Goal: Task Accomplishment & Management: Use online tool/utility

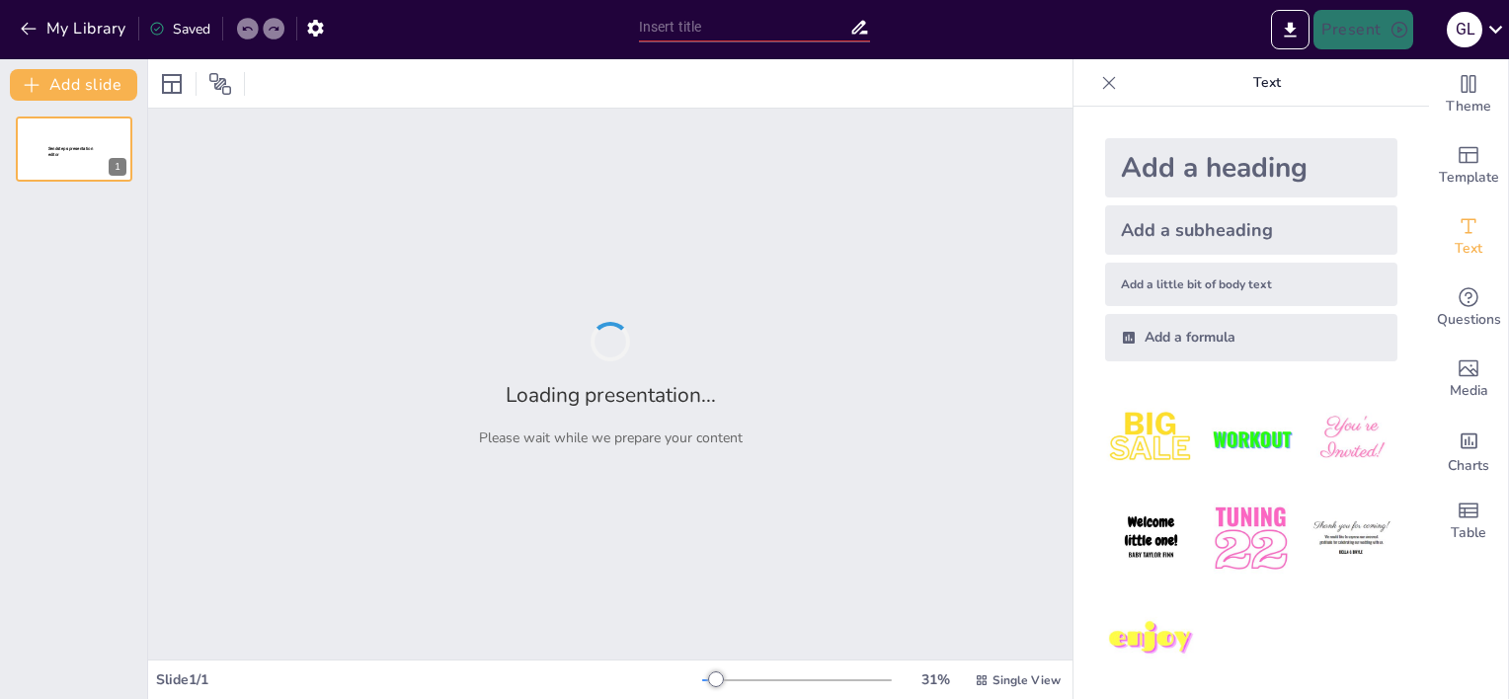
type input "Proposition Professionnelle pour le Lancement d'une Plateforme d'Agrégation de …"
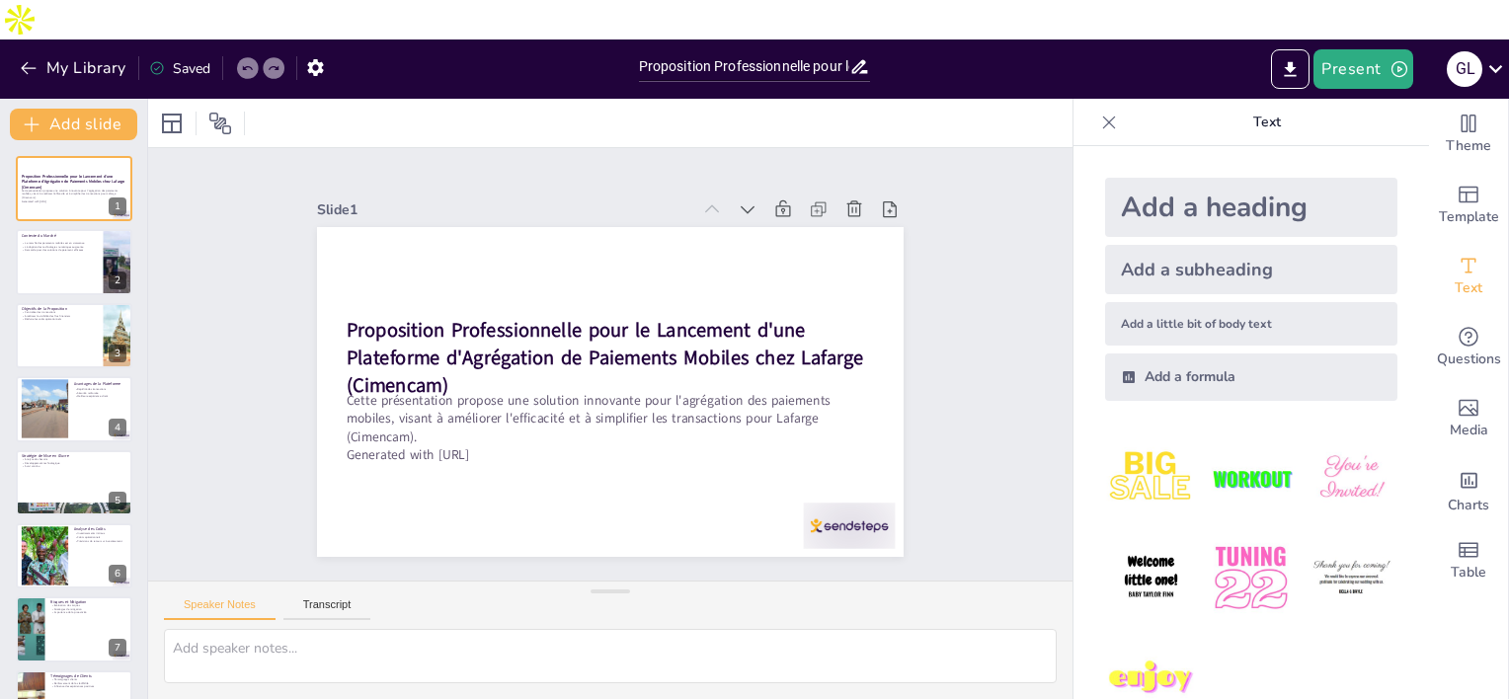
scroll to position [453, 0]
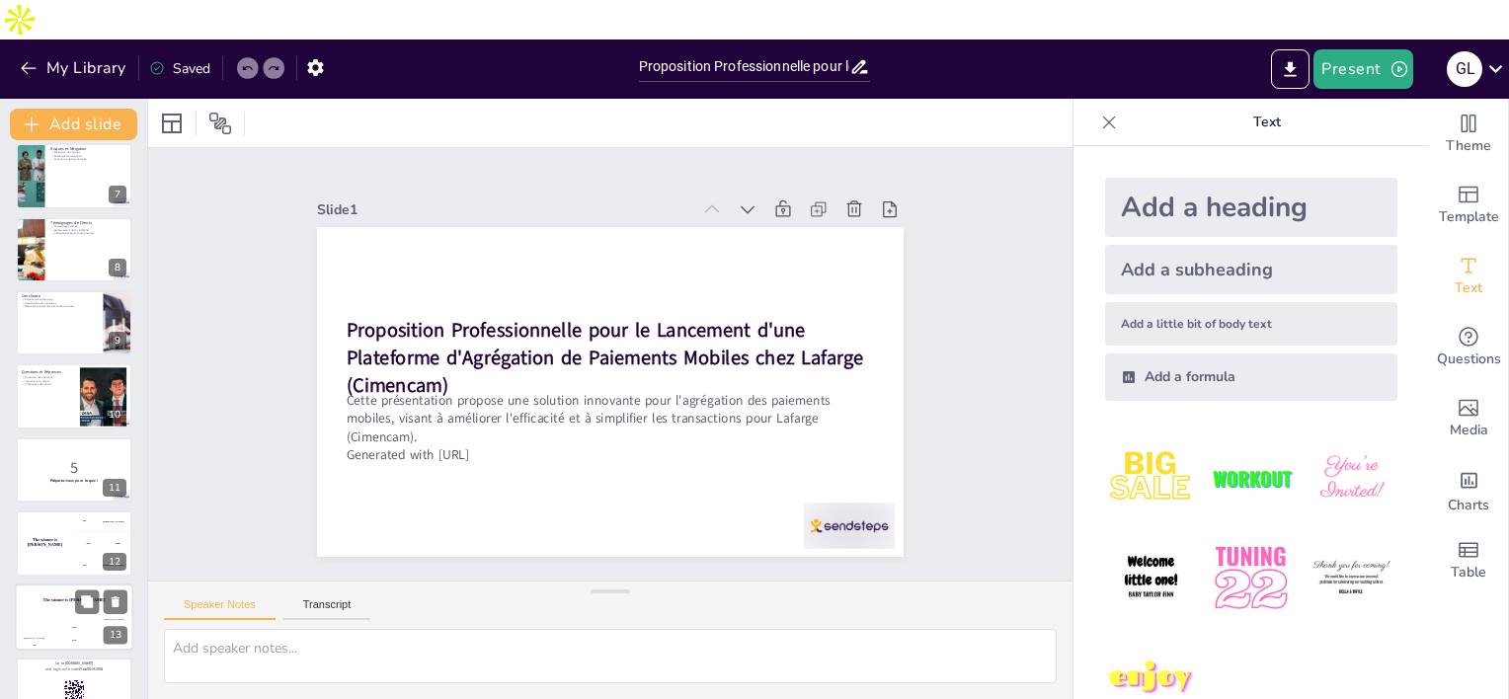
click at [61, 584] on div "The winner is [PERSON_NAME]" at bounding box center [74, 601] width 119 height 34
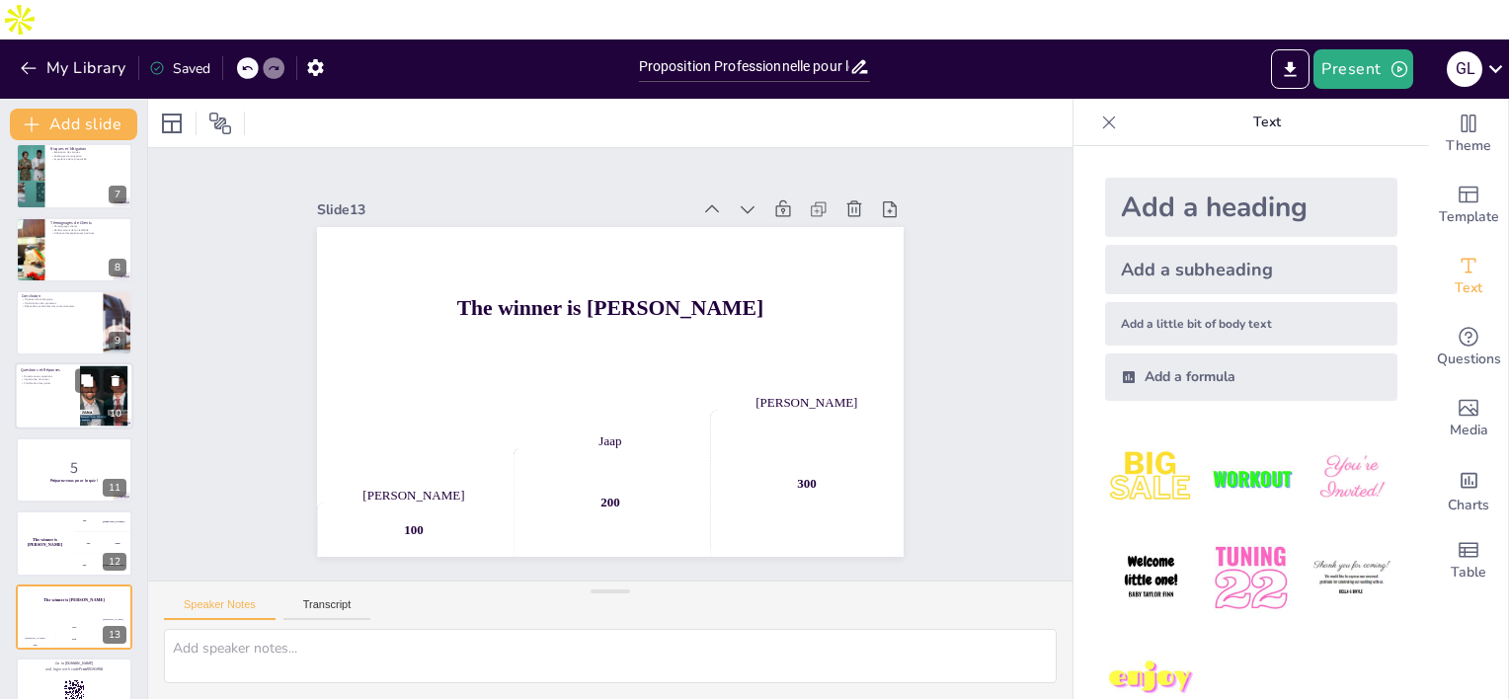
click at [67, 366] on div at bounding box center [74, 397] width 119 height 67
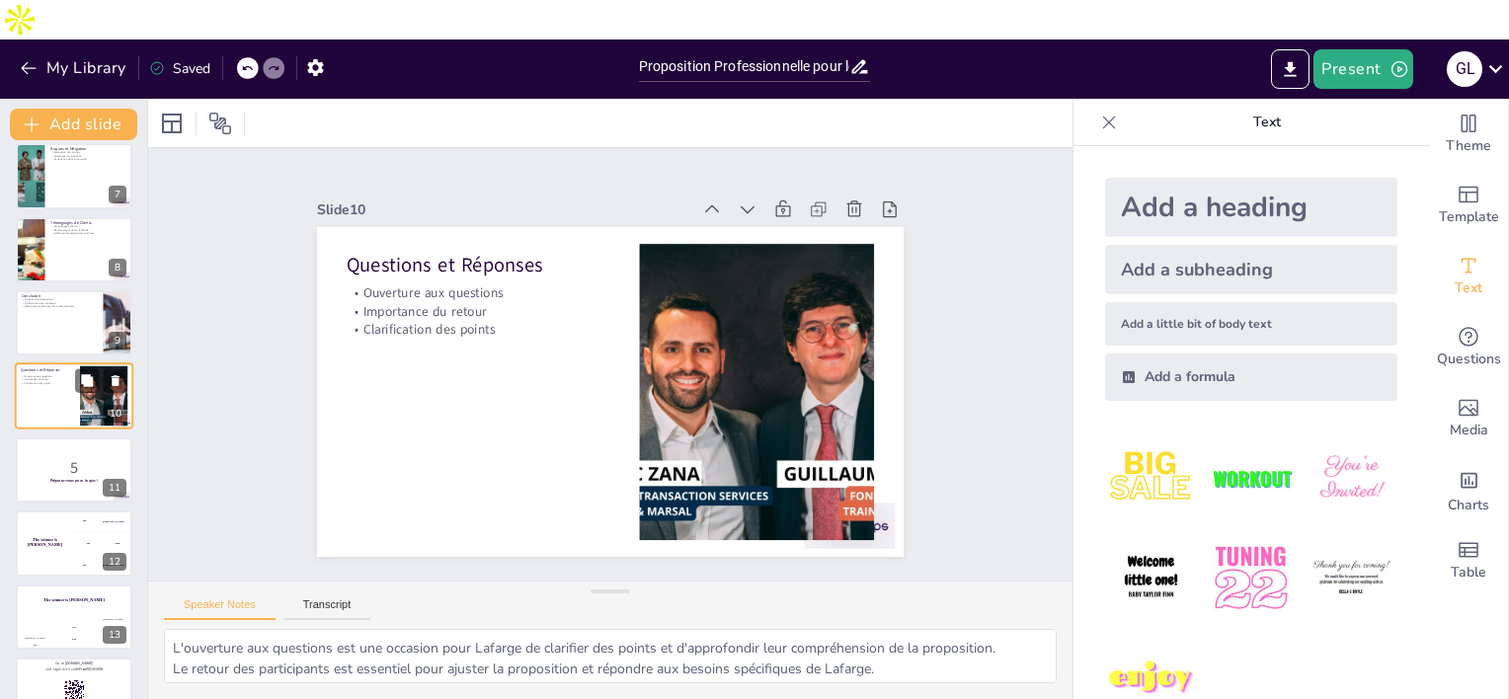
scroll to position [410, 0]
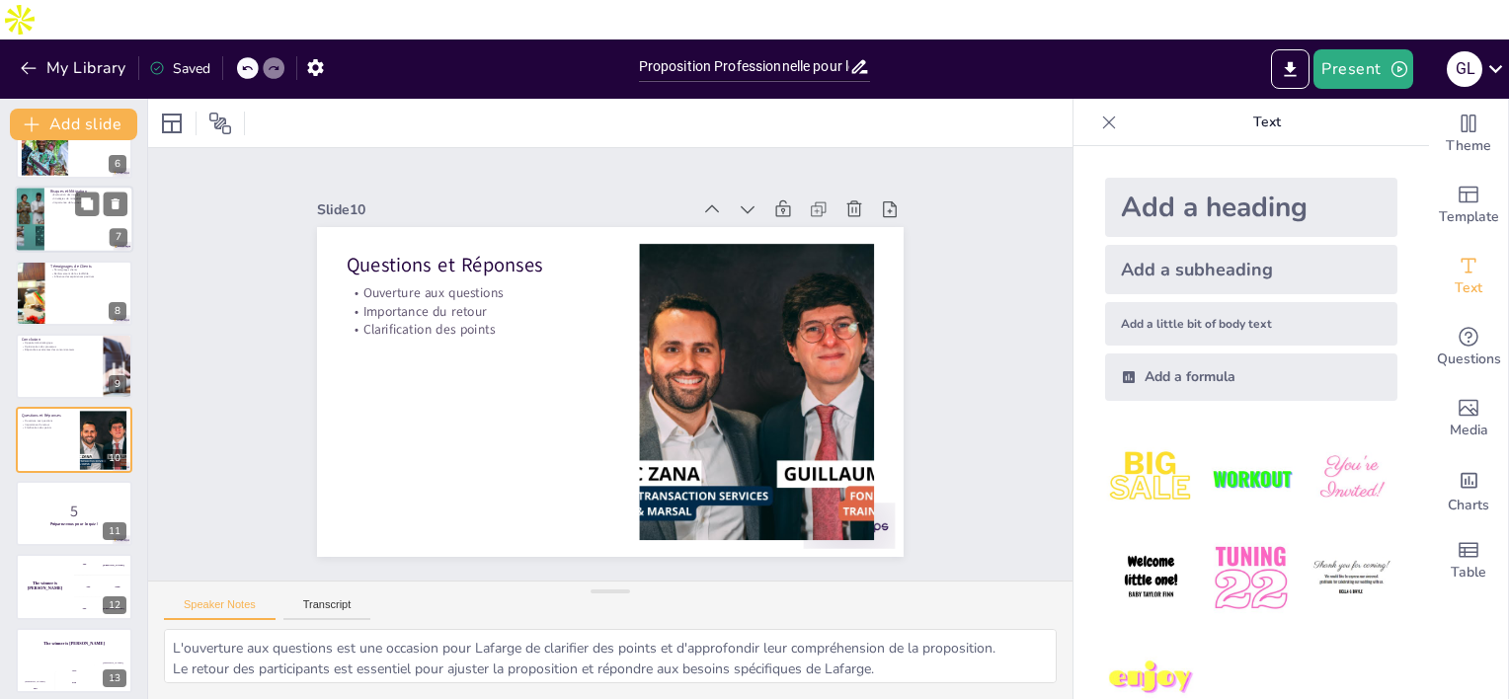
click at [62, 190] on div at bounding box center [74, 220] width 119 height 67
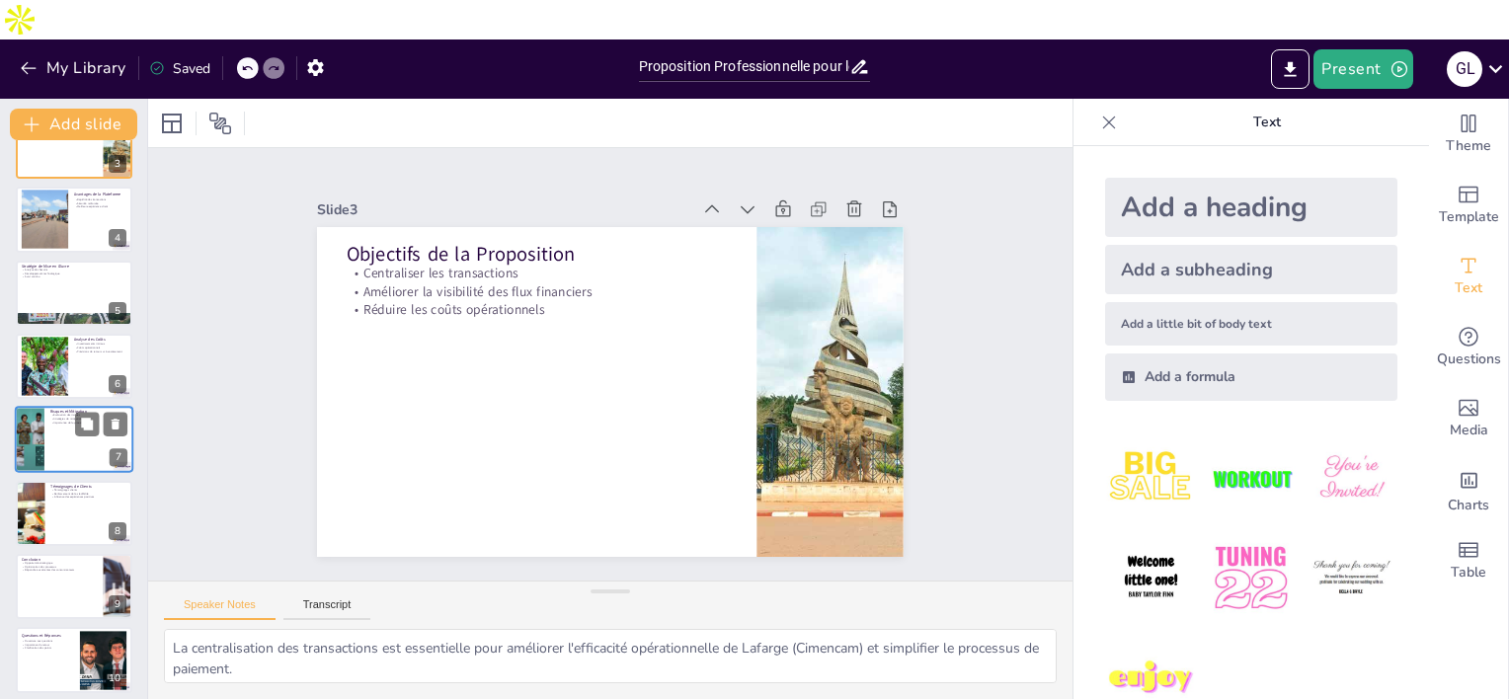
type textarea "Le marché des paiements mobiles au [GEOGRAPHIC_DATA] connaît une croissance rap…"
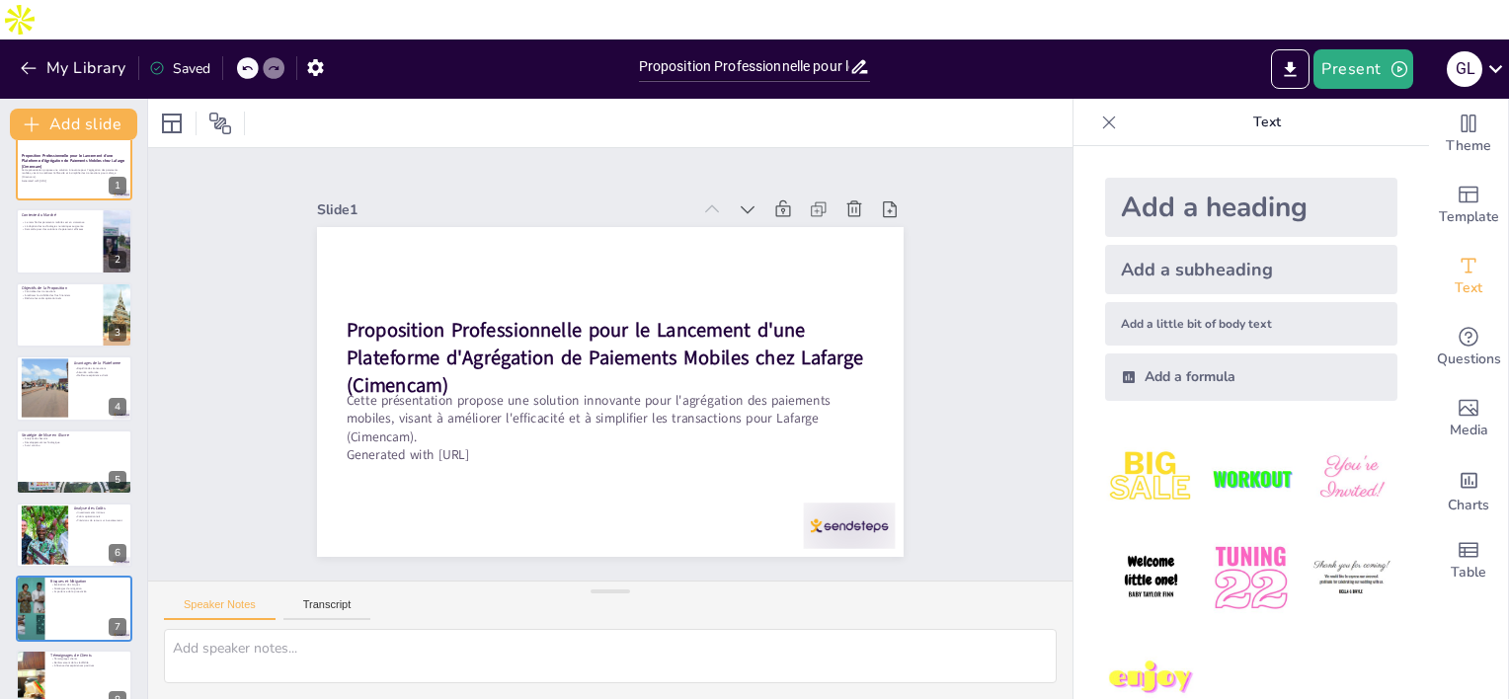
scroll to position [0, 0]
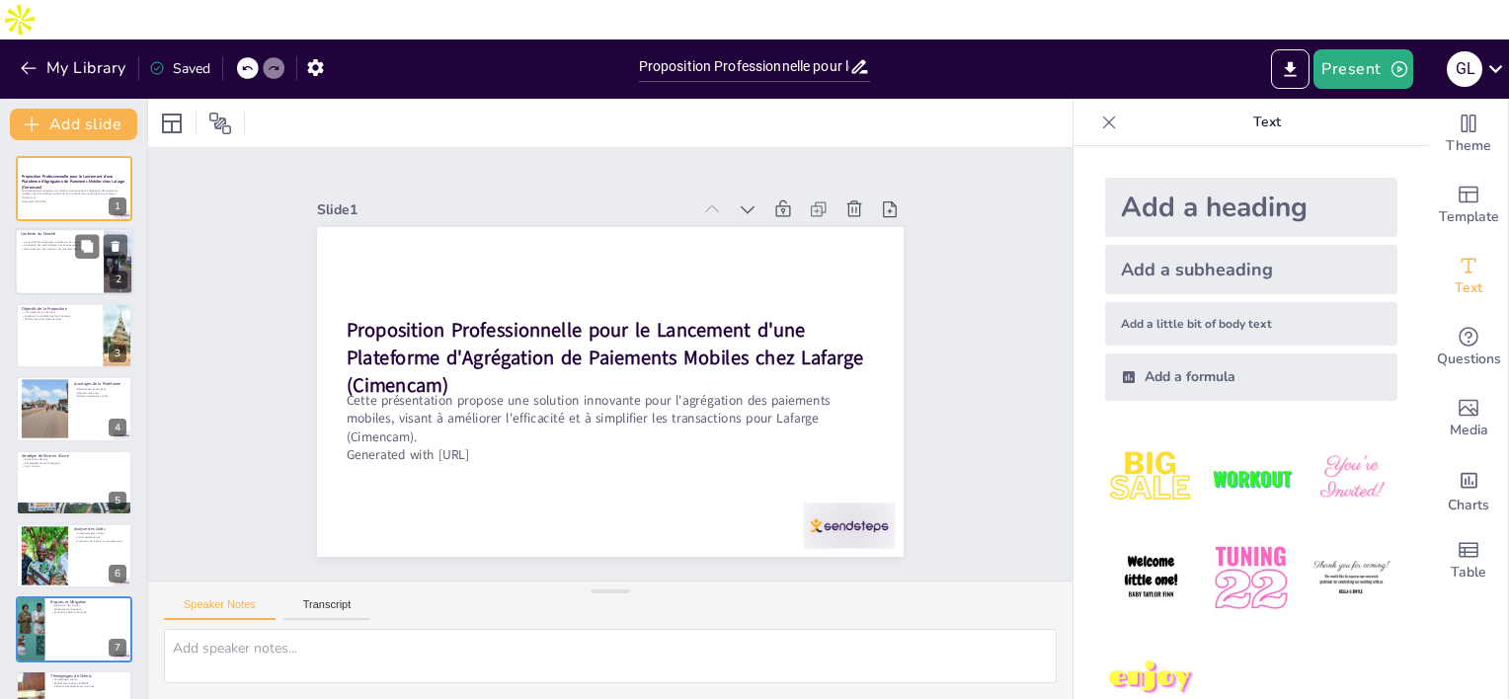
click at [47, 229] on div at bounding box center [74, 262] width 119 height 67
type textarea "Le marché des paiements mobiles au [GEOGRAPHIC_DATA] connaît une croissance rap…"
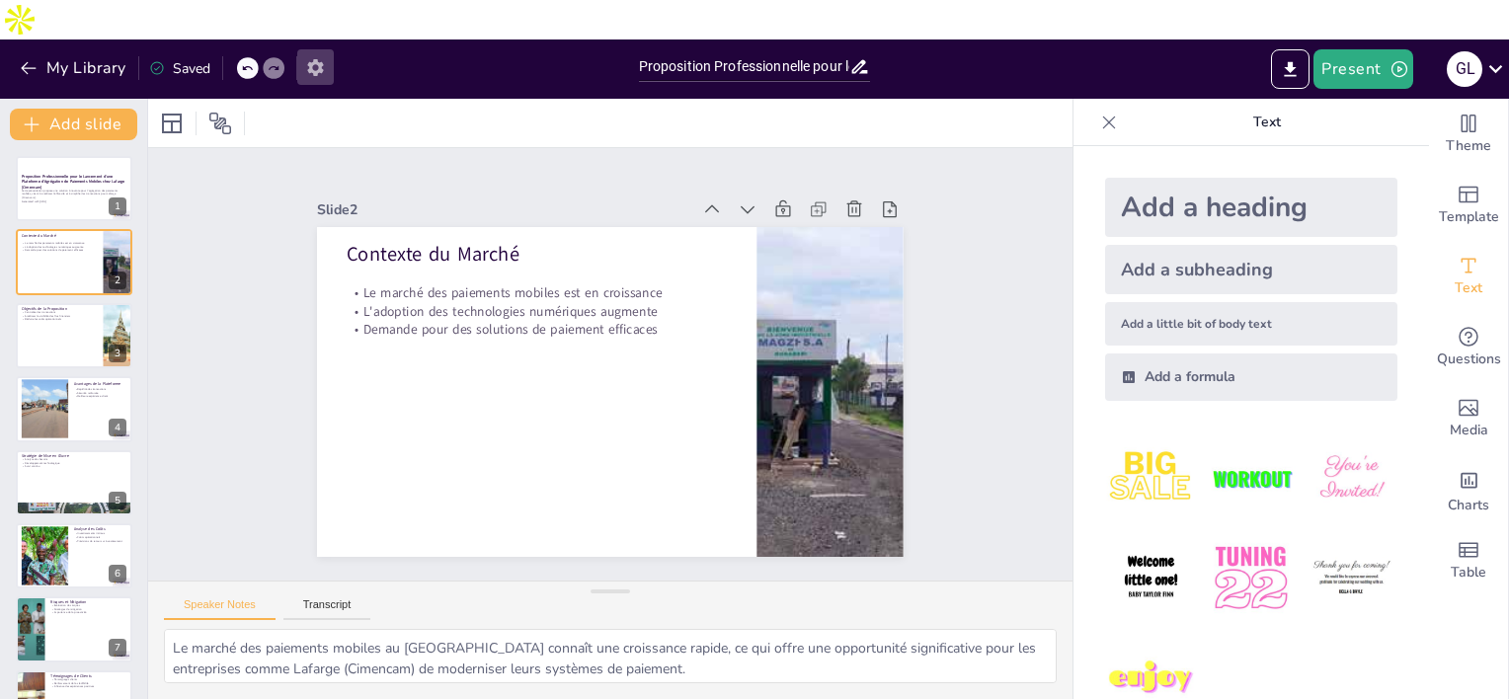
click at [320, 57] on icon "button" at bounding box center [315, 67] width 21 height 21
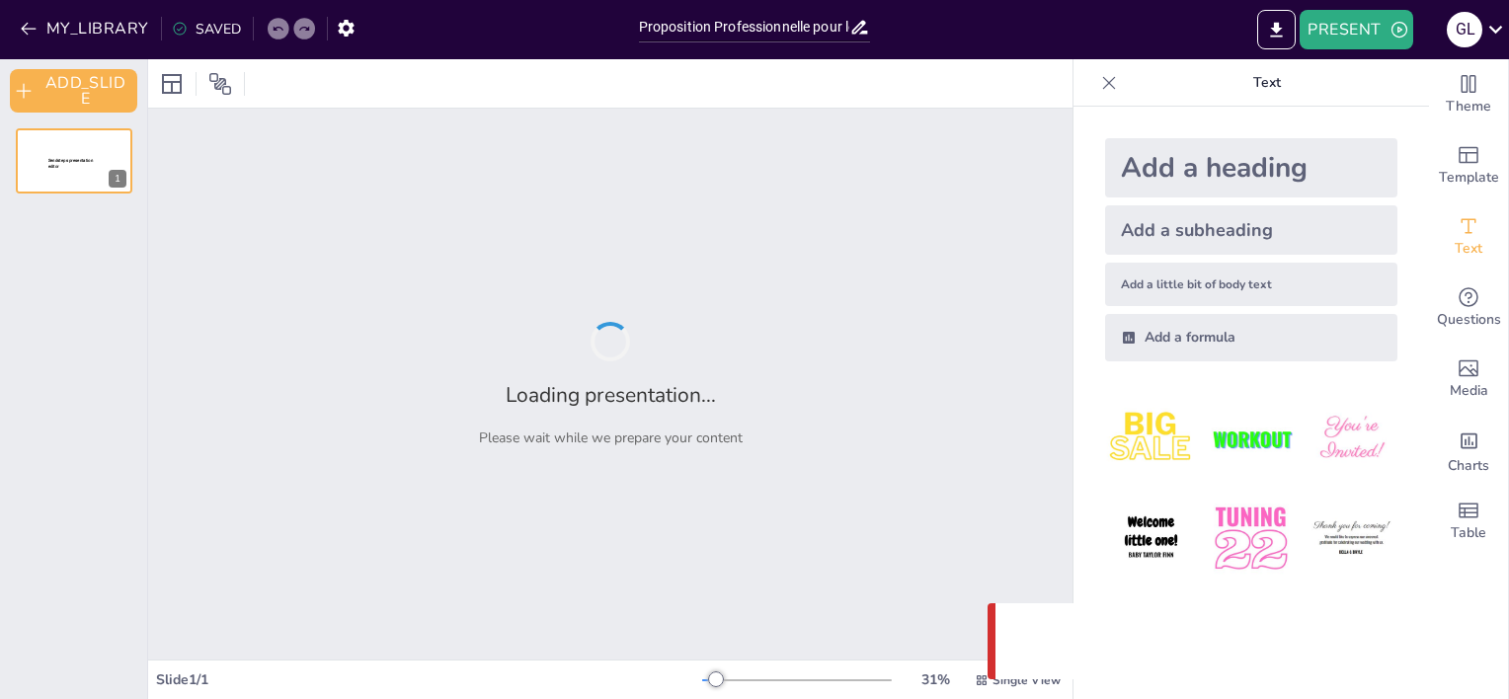
type input "Proposition Professionnelle pour le Lancement d'une Plateforme d'Agrégation de …"
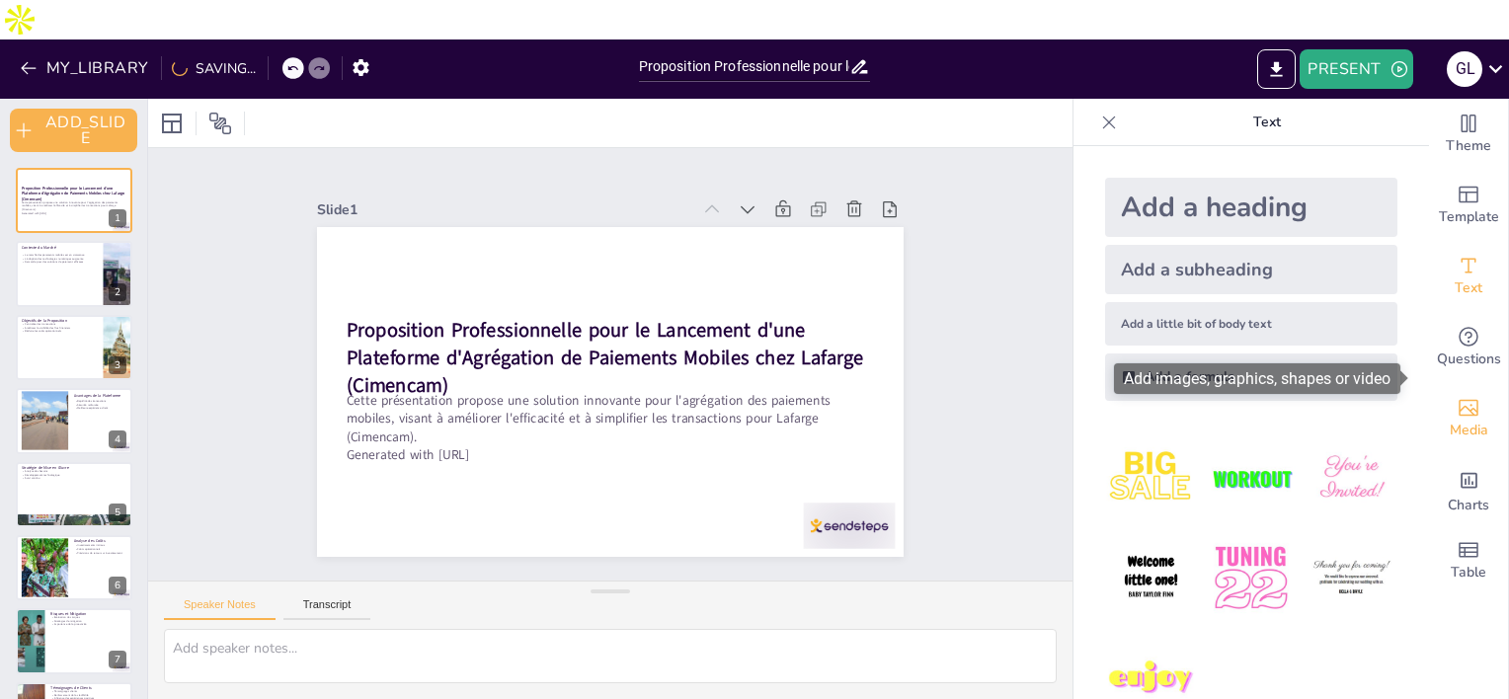
click at [1457, 396] on icon "Add images, graphics, shapes or video" at bounding box center [1469, 408] width 24 height 24
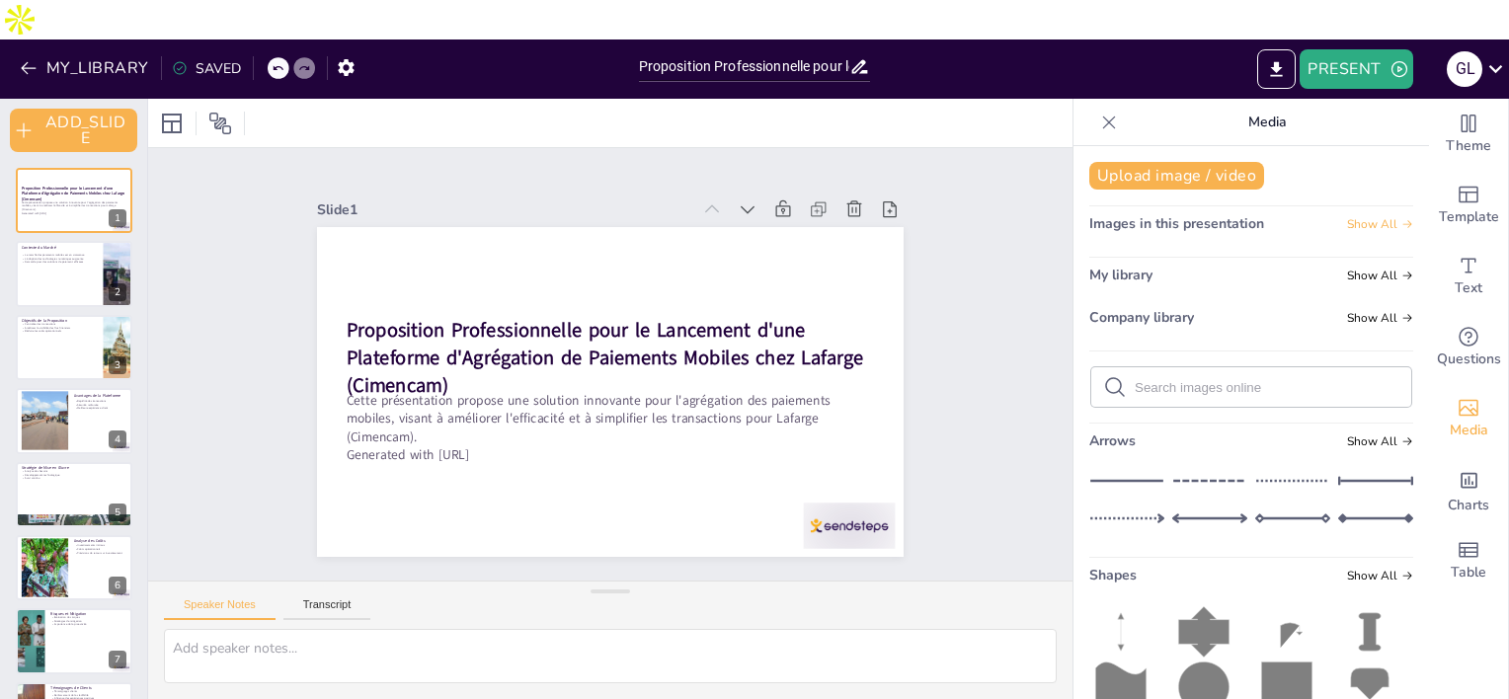
click at [1357, 217] on span "Show All" at bounding box center [1380, 224] width 66 height 14
